Goal: Book appointment/travel/reservation: Book appointment/travel/reservation

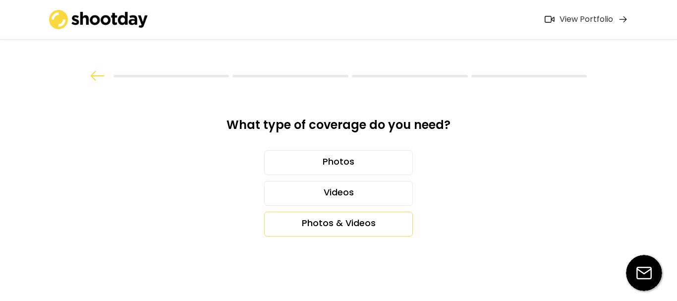
click at [341, 221] on div "Photos & Videos" at bounding box center [338, 224] width 149 height 25
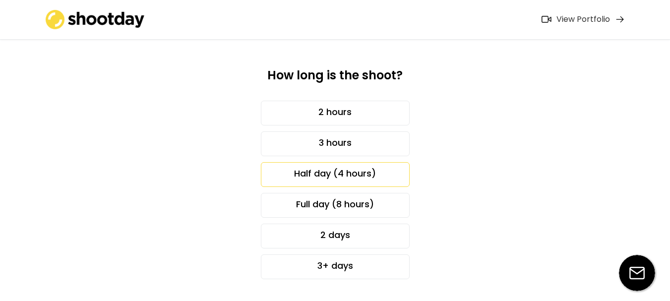
click at [346, 184] on div "Half day (4 hours)" at bounding box center [335, 174] width 149 height 25
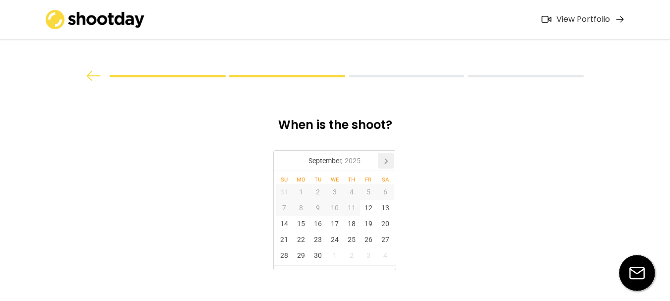
click at [388, 160] on icon at bounding box center [386, 161] width 16 height 16
click at [320, 209] on div "7" at bounding box center [317, 208] width 17 height 16
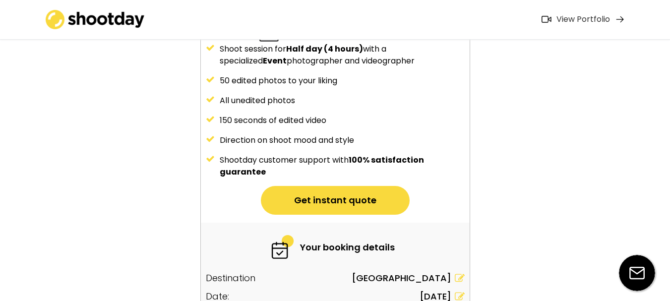
scroll to position [149, 0]
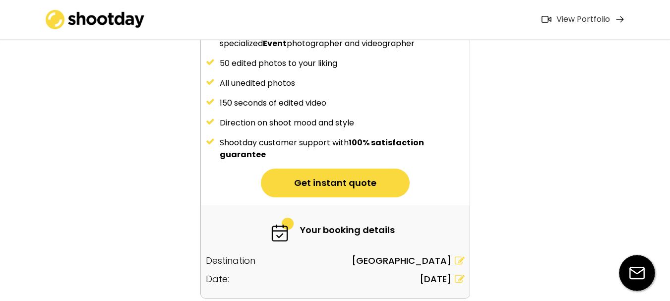
click at [358, 180] on button "Get instant quote" at bounding box center [335, 183] width 149 height 29
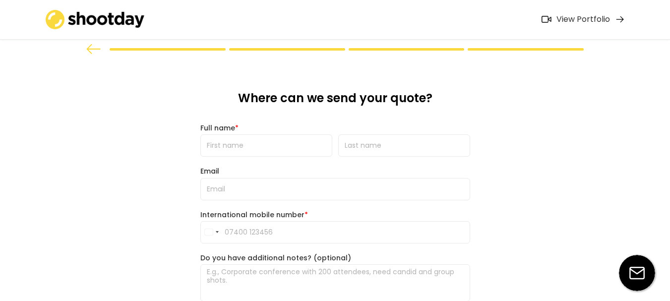
scroll to position [0, 0]
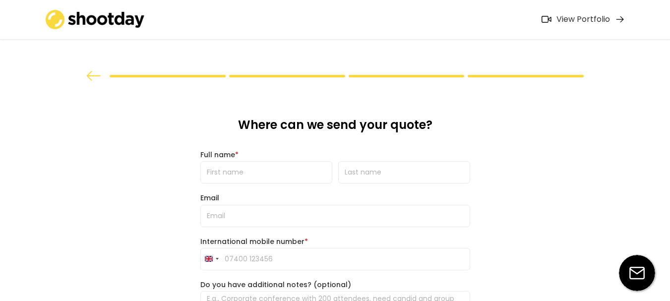
click at [280, 173] on input "input" at bounding box center [266, 172] width 132 height 22
type input "joao"
type input "[PERSON_NAME]"
type input "[PERSON_NAME][EMAIL_ADDRESS][PERSON_NAME][DOMAIN_NAME]"
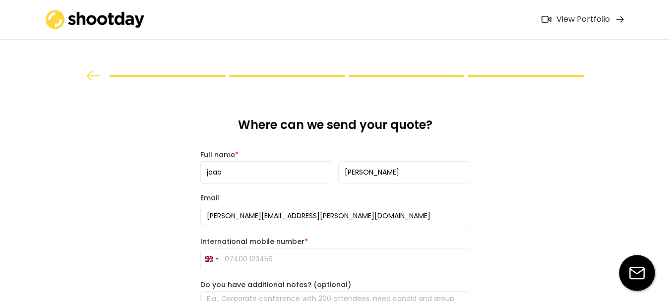
type input "07366 476353"
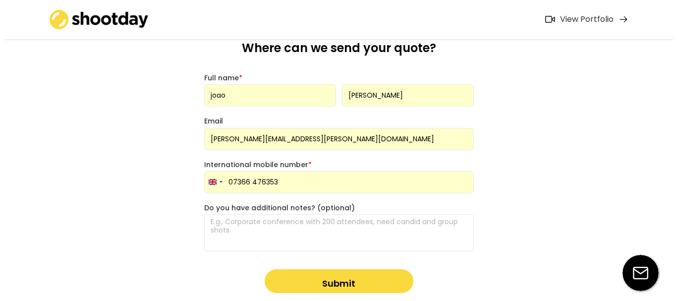
scroll to position [128, 0]
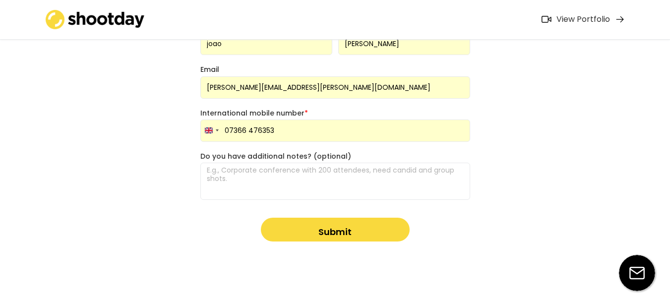
click at [313, 230] on button "Submit" at bounding box center [335, 230] width 149 height 24
